Goal: Information Seeking & Learning: Learn about a topic

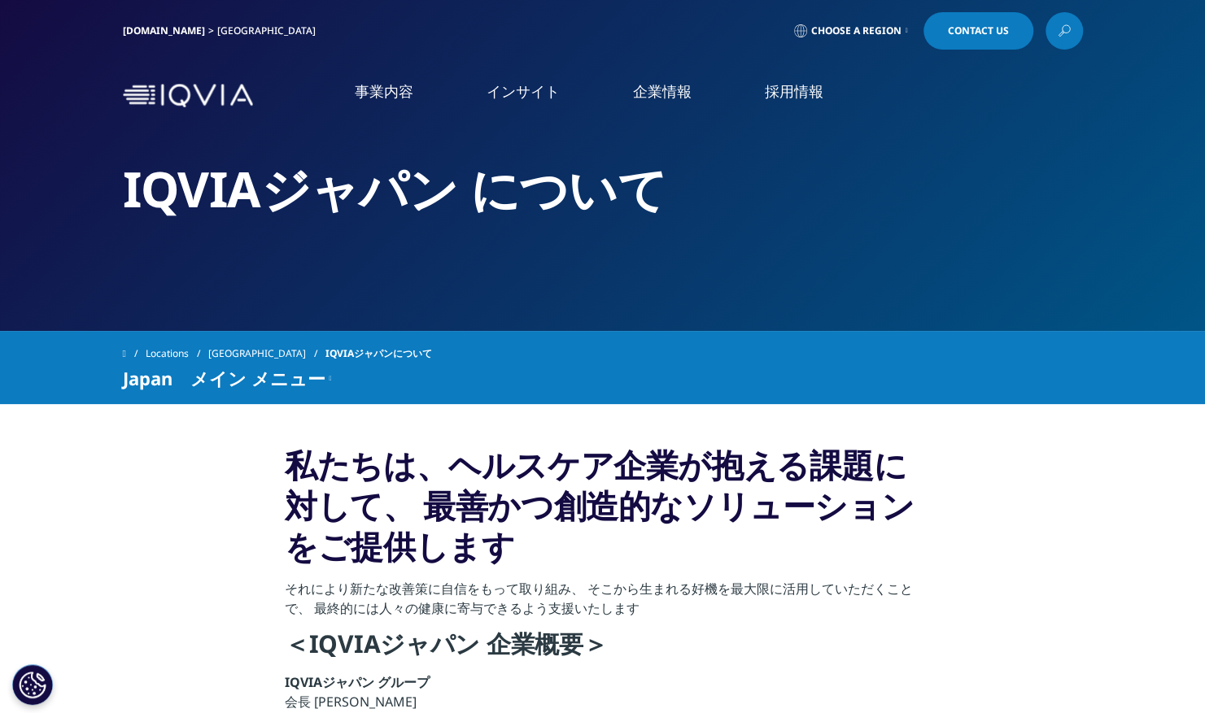
click at [198, 241] on link "IQVIA Connected Intelligence" at bounding box center [221, 238] width 394 height 18
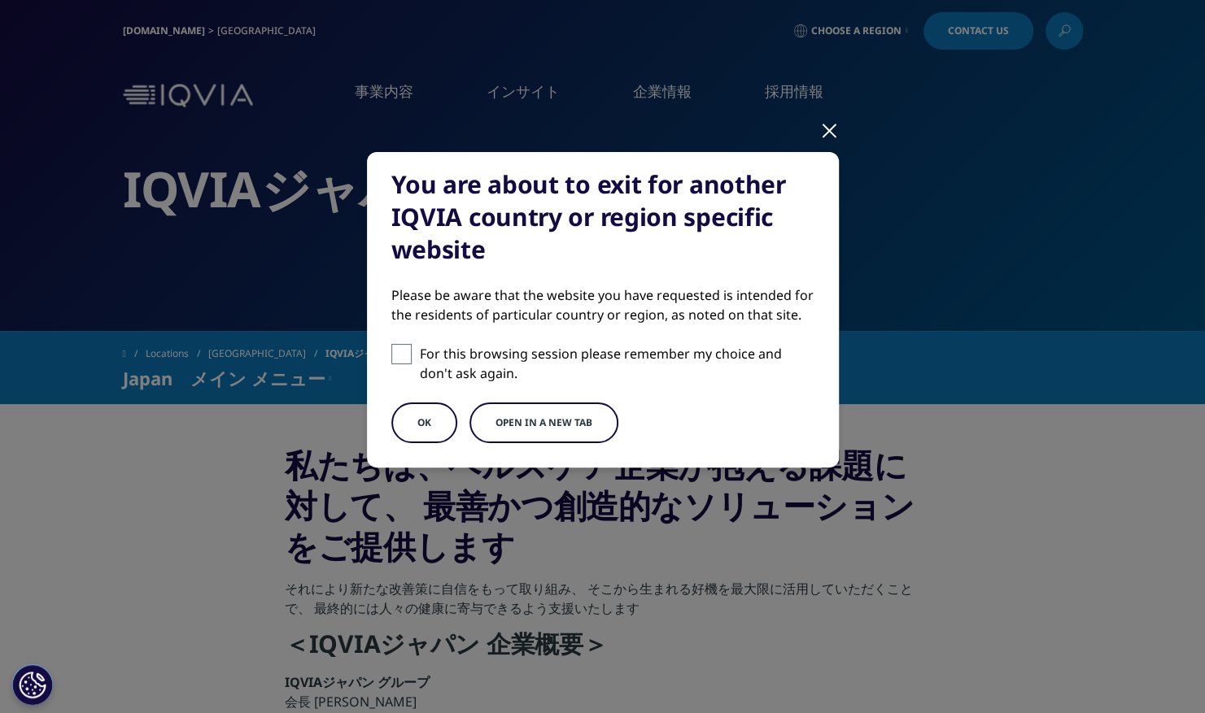
click at [831, 130] on div at bounding box center [829, 129] width 19 height 45
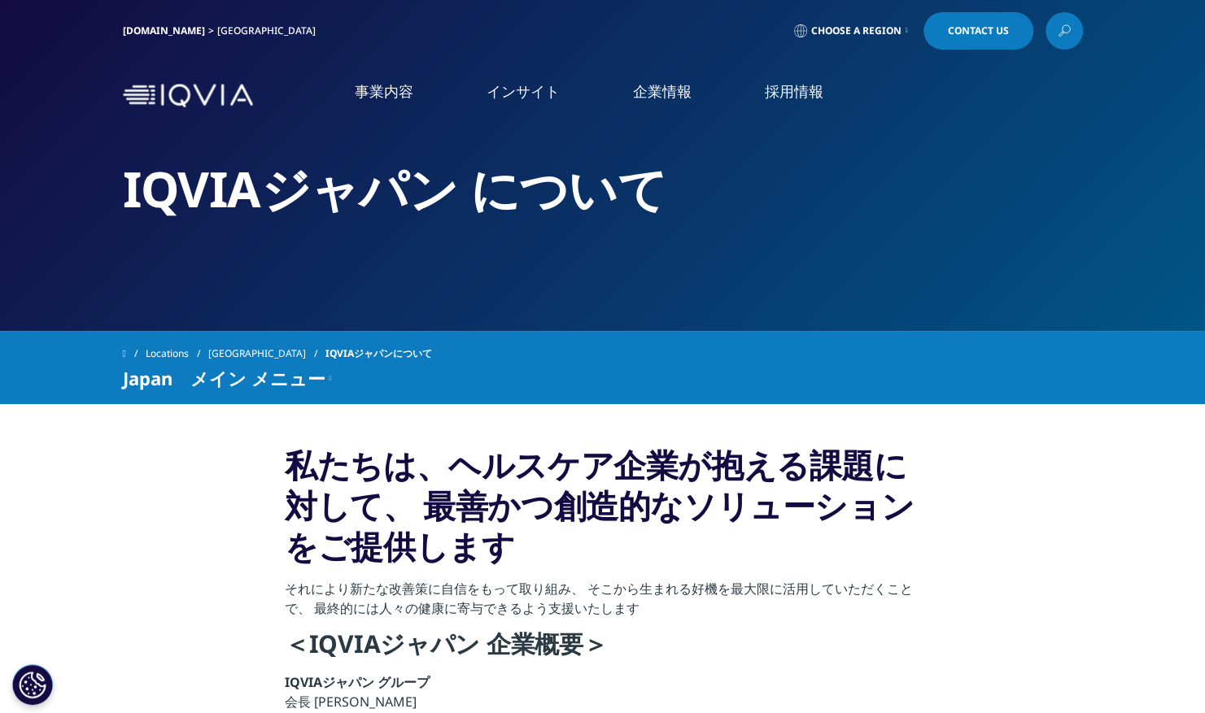
click at [397, 106] on li "事業内容 事業内容 医薬品・医療機器 臨床開発 Clinical Development in [GEOGRAPHIC_DATA] 市場データ CSO事業" at bounding box center [384, 107] width 132 height 53
click at [396, 89] on link "事業内容" at bounding box center [384, 91] width 59 height 20
click at [464, 446] on link "概要" at bounding box center [475, 460] width 246 height 44
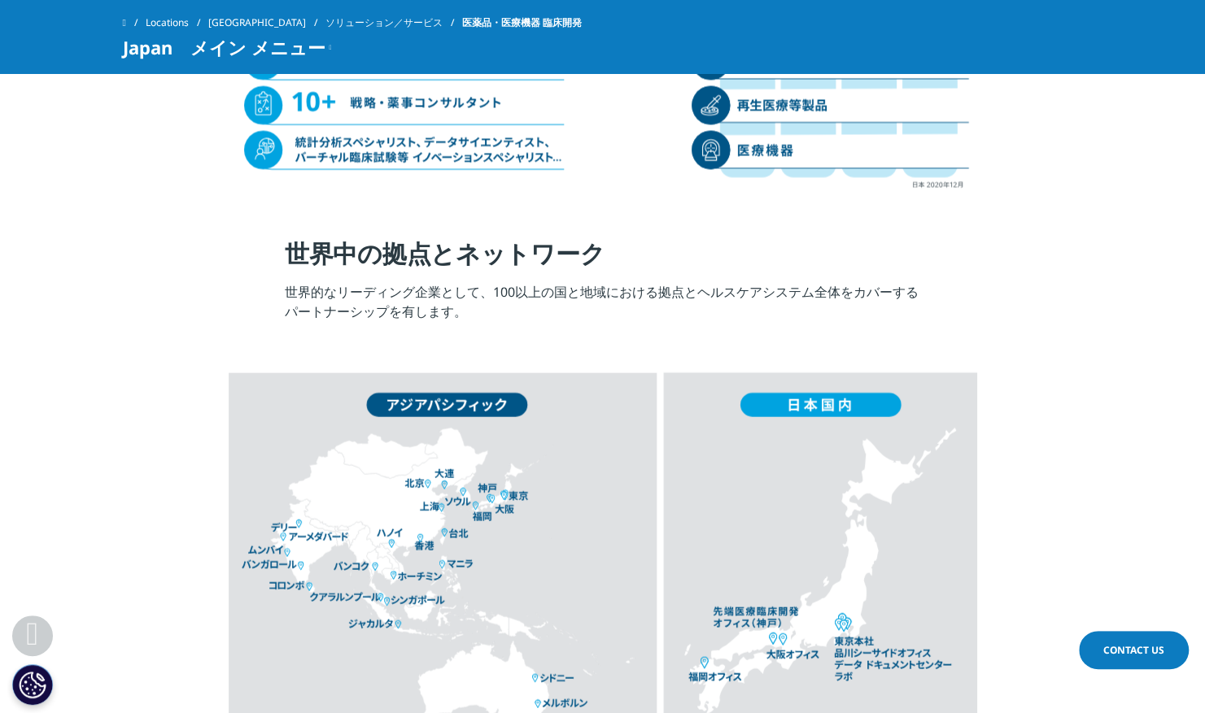
scroll to position [1983, 0]
click at [230, 13] on link "[GEOGRAPHIC_DATA]" at bounding box center [266, 22] width 117 height 29
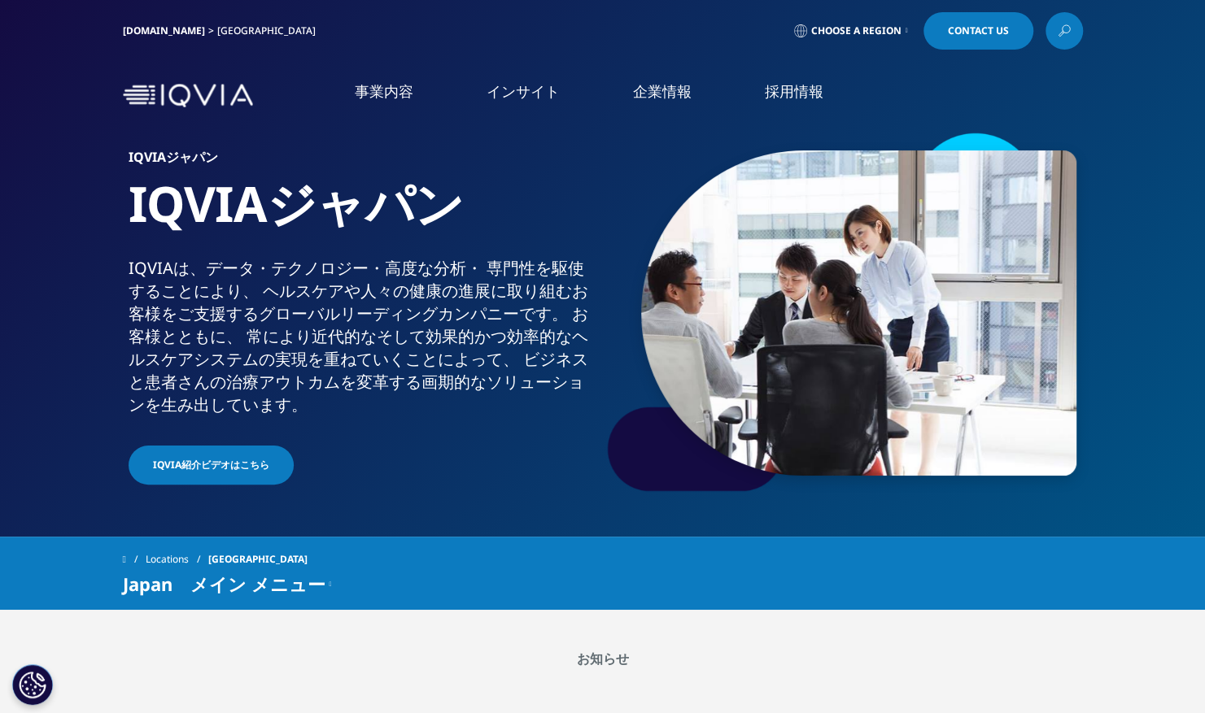
click at [783, 85] on link "採用情報" at bounding box center [794, 91] width 59 height 20
click at [98, 220] on li "IQVIAグループ" at bounding box center [221, 216] width 394 height 33
click at [98, 207] on link "IQVIAグループ" at bounding box center [221, 209] width 394 height 19
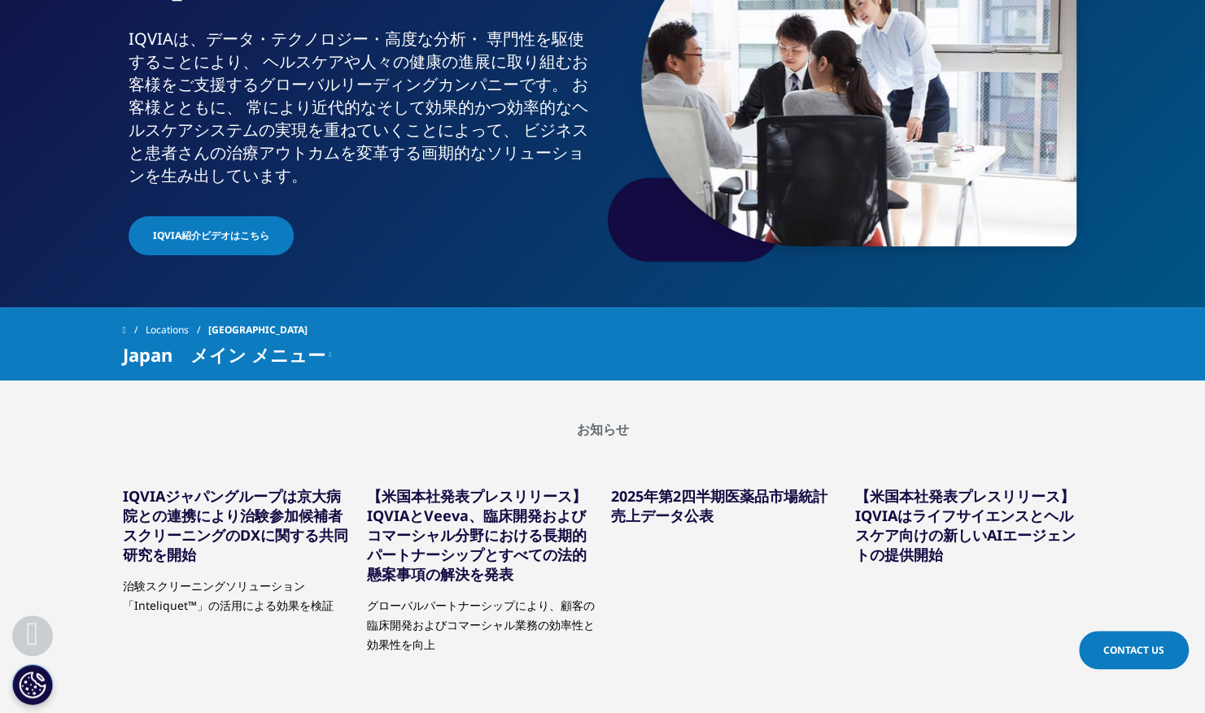
scroll to position [359, 0]
